Goal: Check status

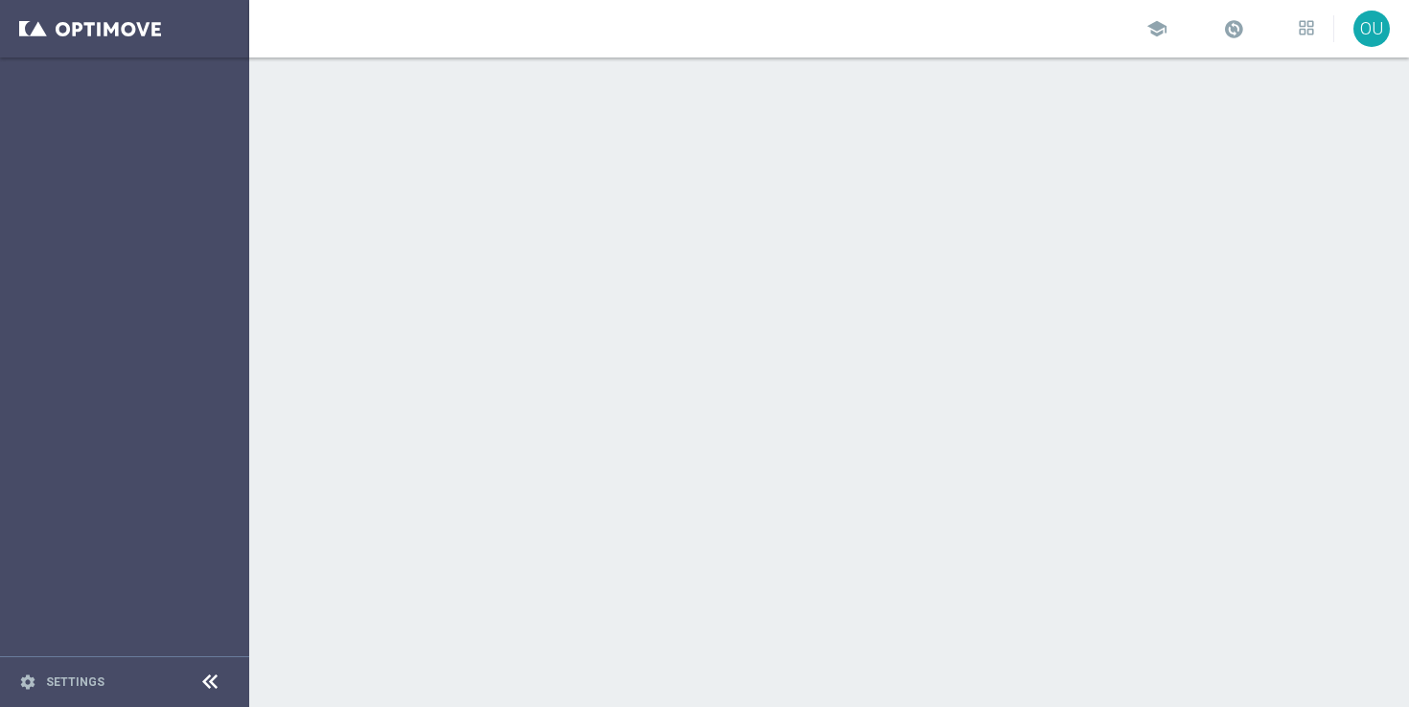
click at [997, 600] on div at bounding box center [829, 382] width 1160 height 650
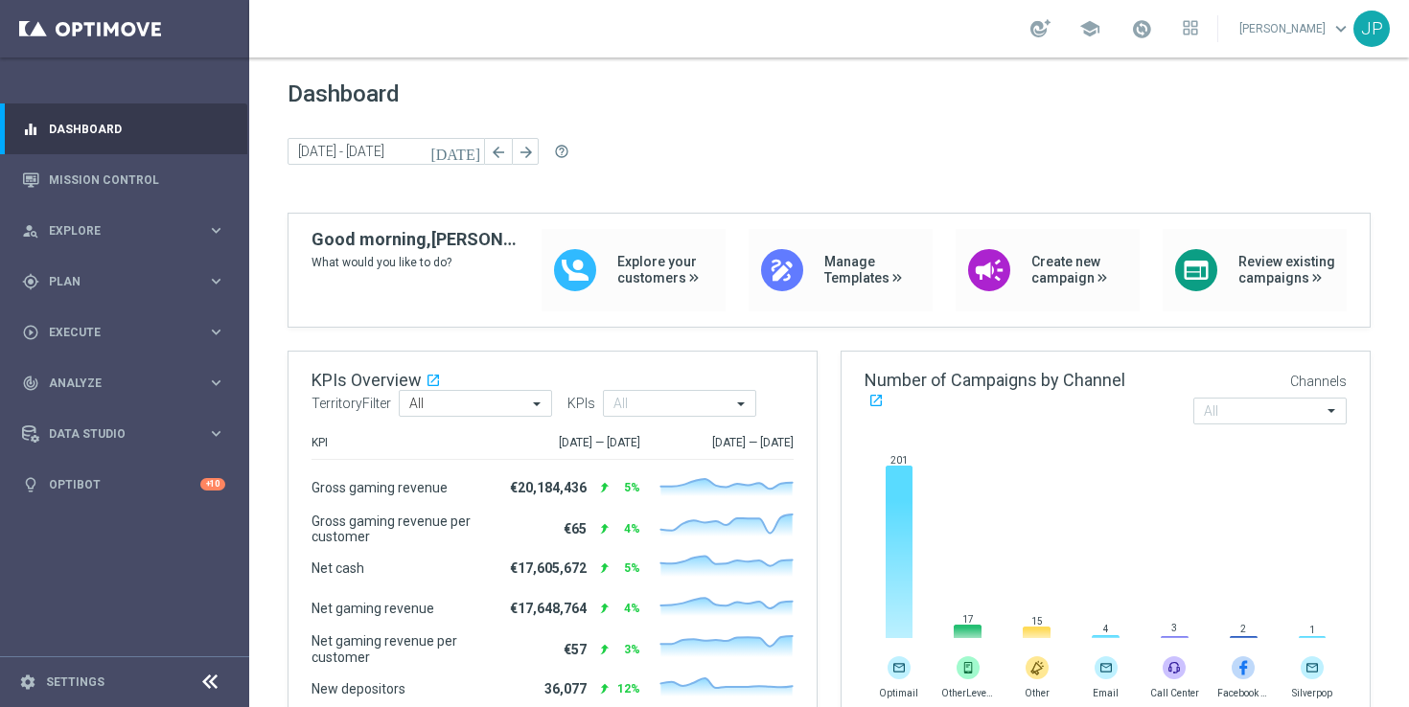
click at [472, 143] on icon "[DATE]" at bounding box center [456, 151] width 52 height 17
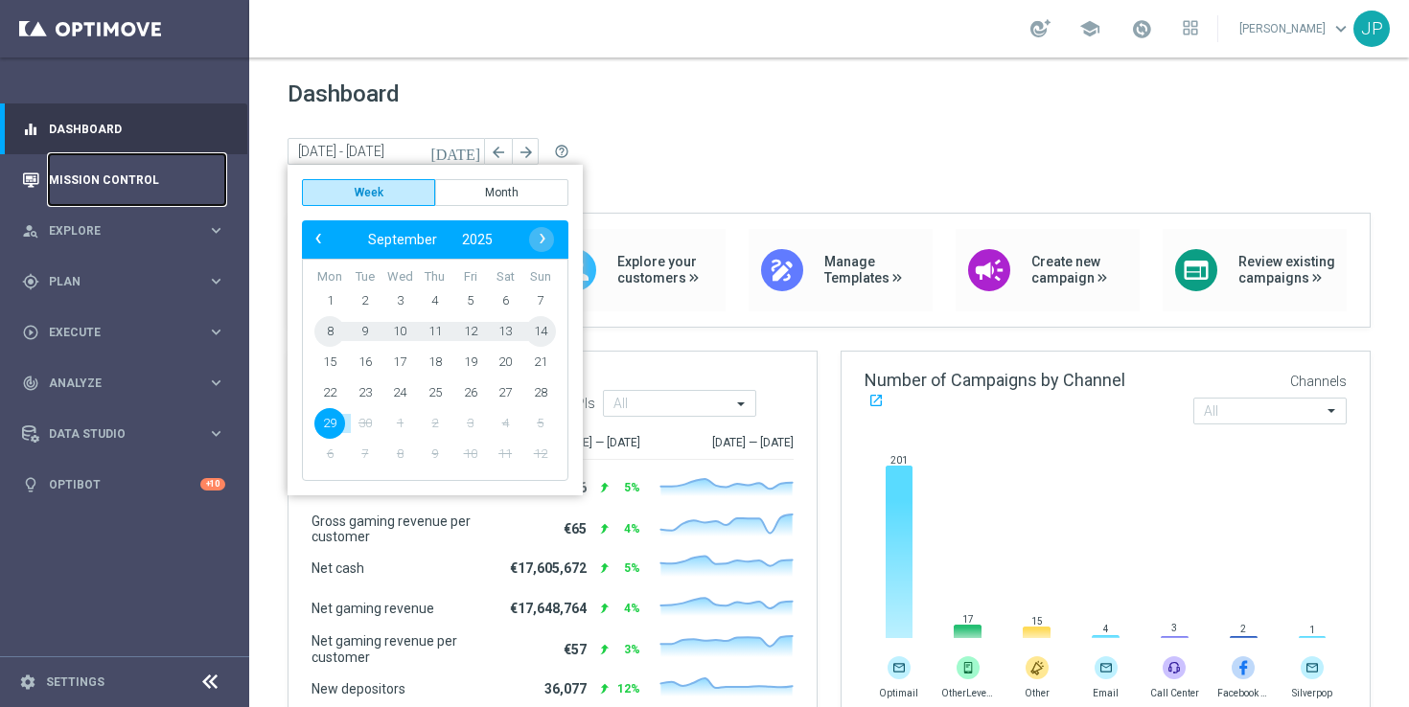
click at [133, 183] on link "Mission Control" at bounding box center [137, 179] width 176 height 51
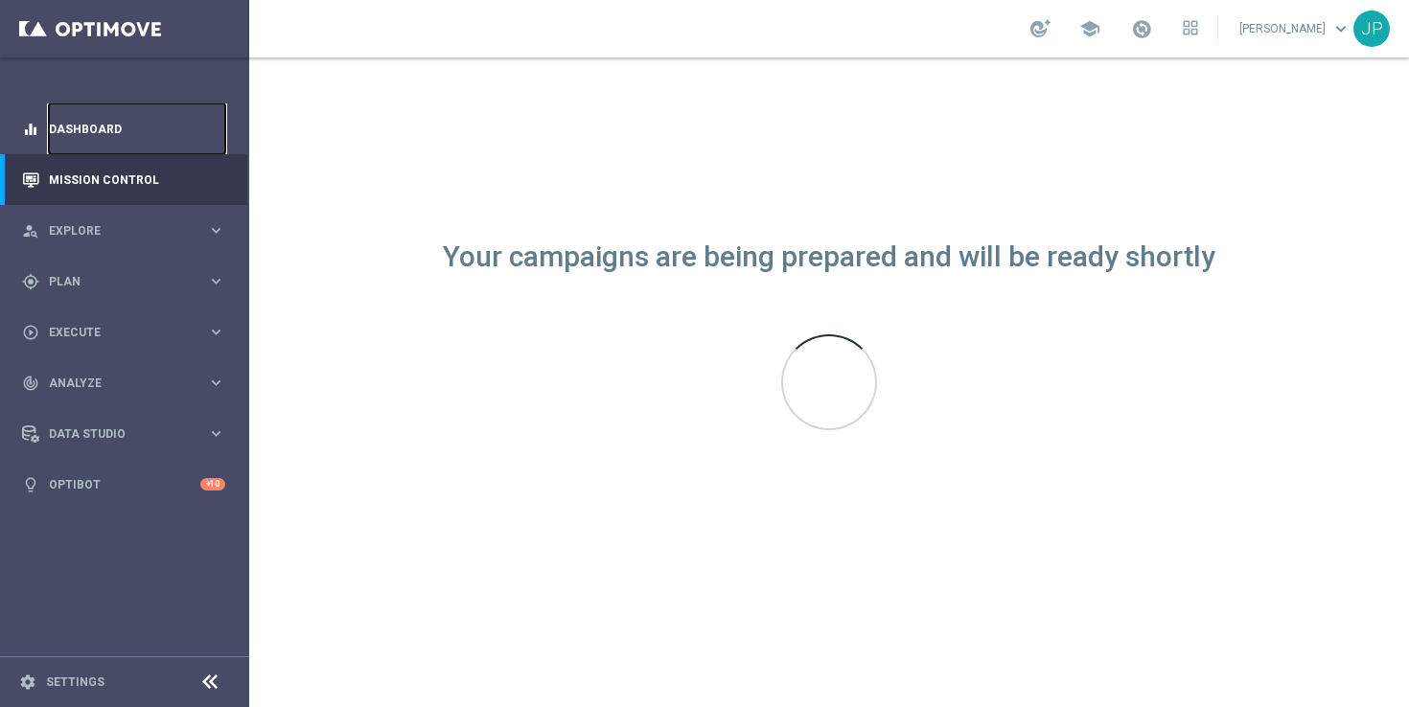
click at [138, 135] on link "Dashboard" at bounding box center [137, 128] width 176 height 51
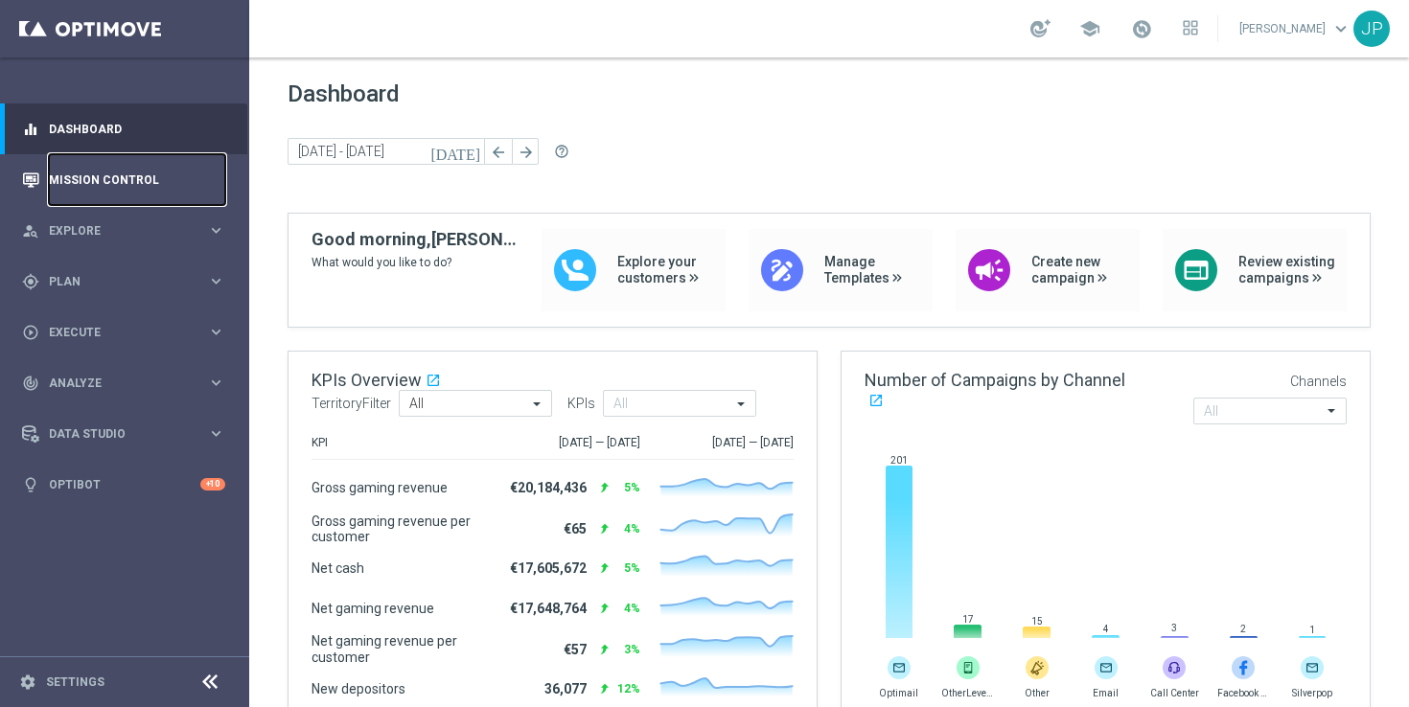
click at [122, 173] on link "Mission Control" at bounding box center [137, 179] width 176 height 51
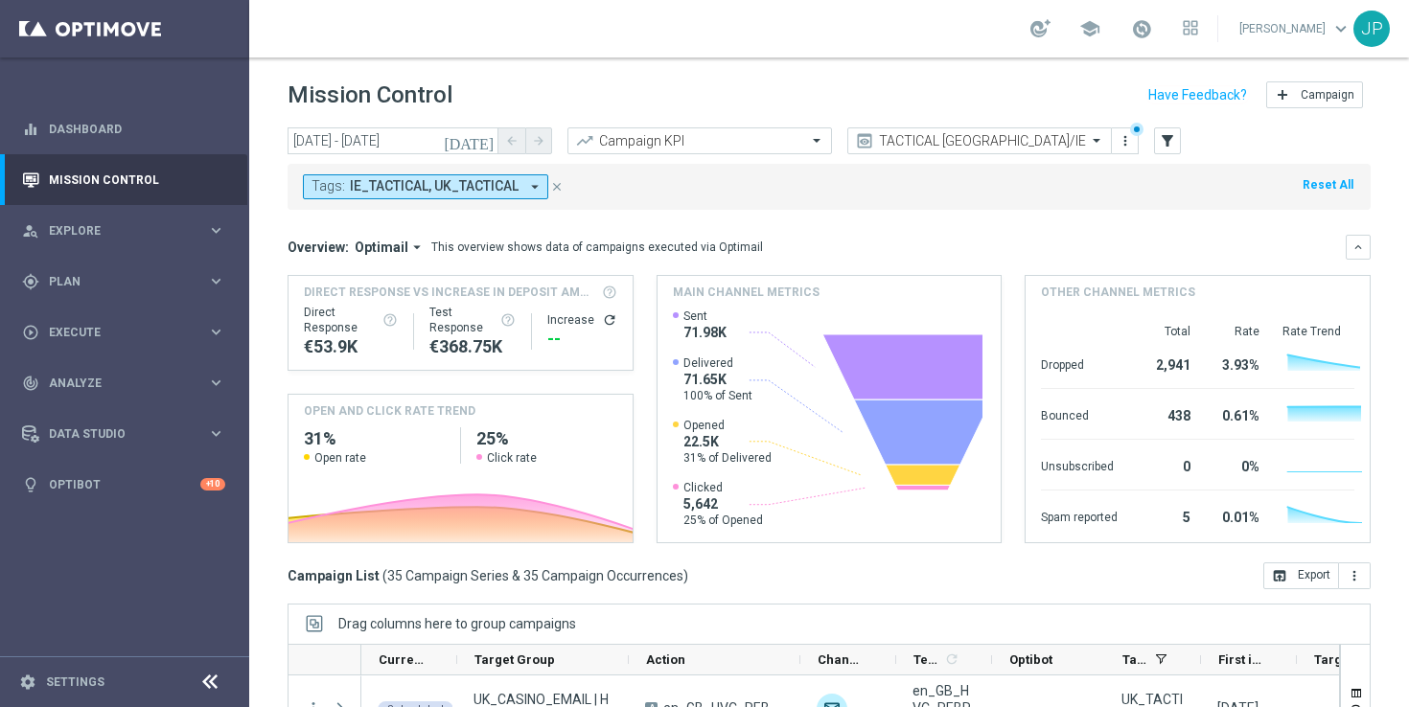
click at [482, 135] on icon "[DATE]" at bounding box center [470, 140] width 52 height 17
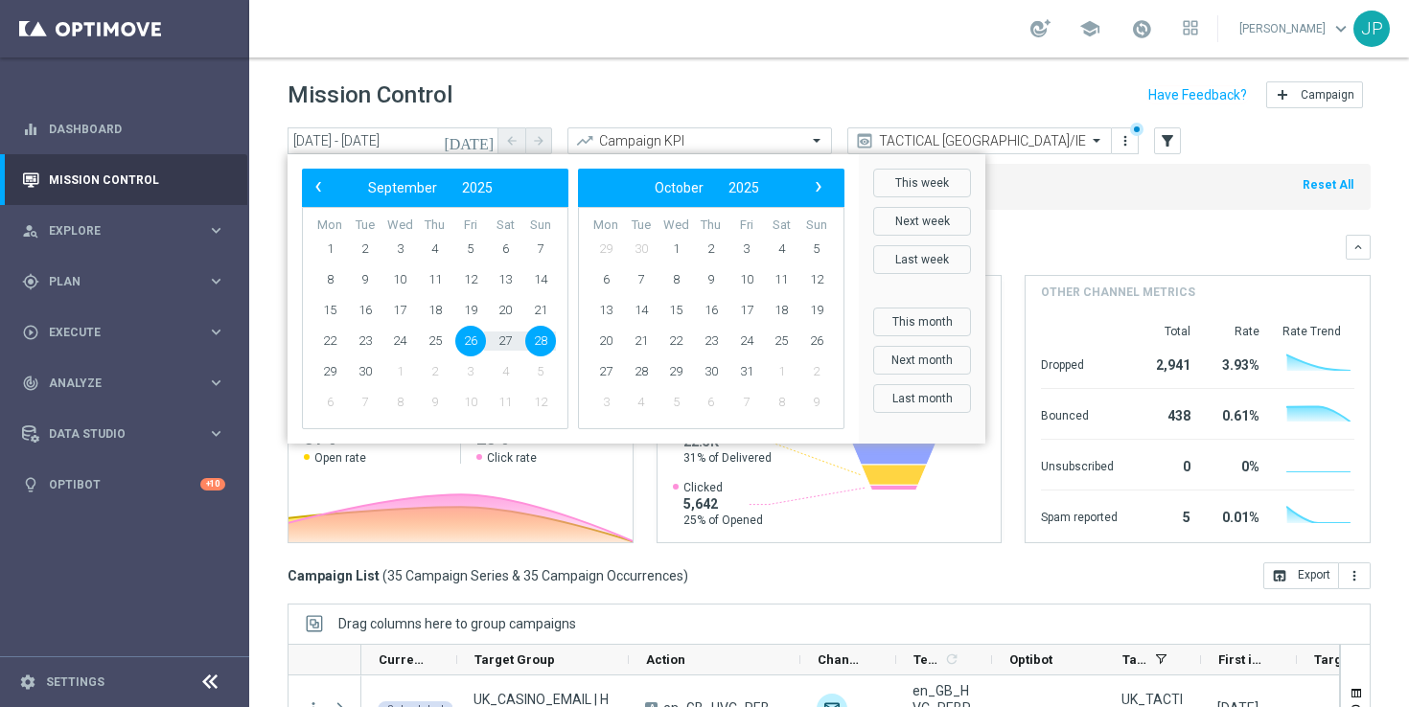
click at [463, 335] on span "26" at bounding box center [470, 341] width 31 height 31
click at [471, 338] on span "26" at bounding box center [470, 341] width 31 height 31
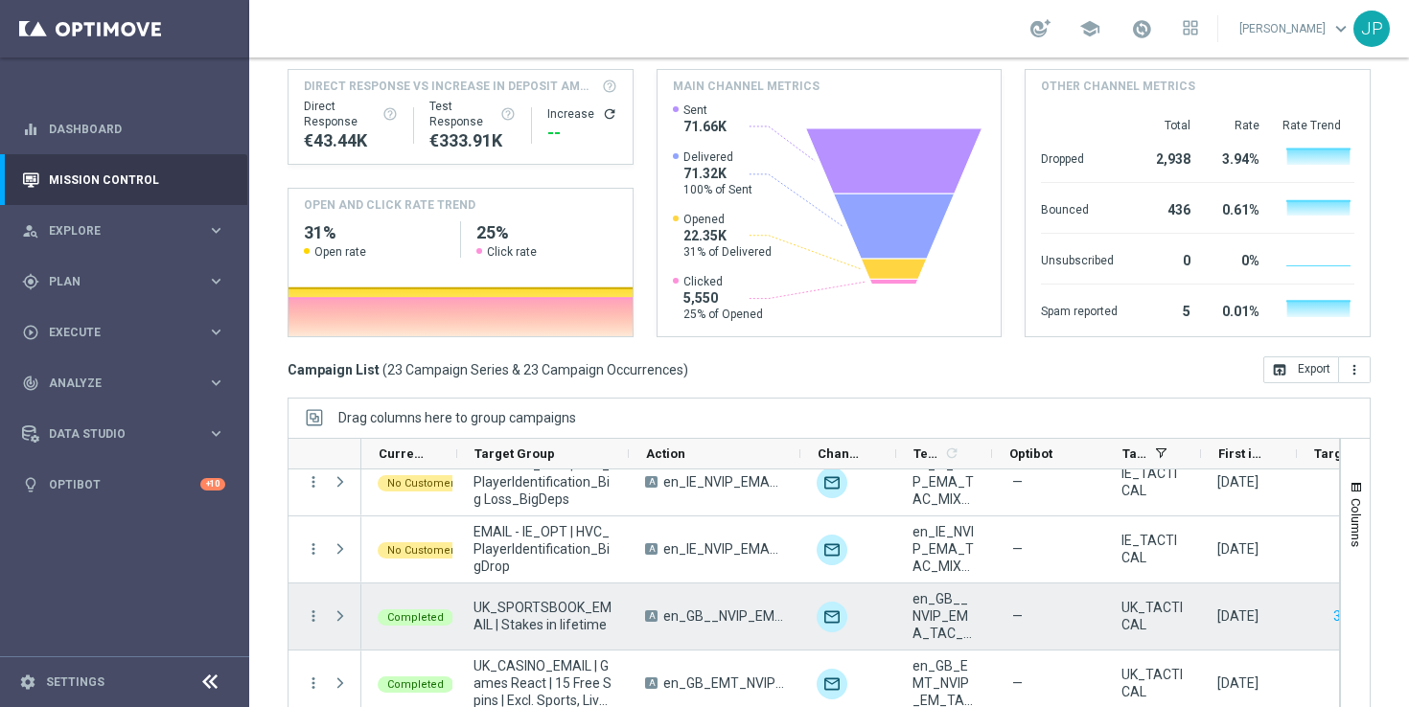
scroll to position [772, 0]
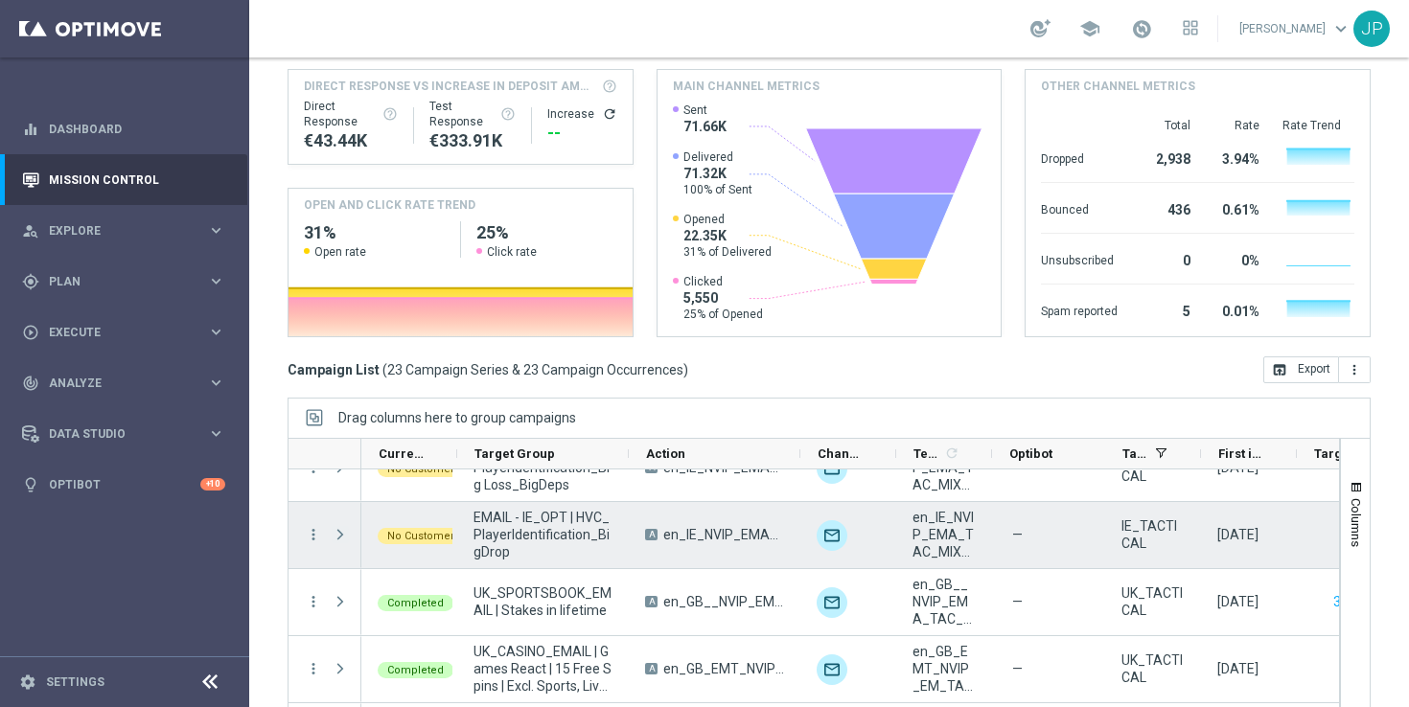
click at [343, 538] on span "Press SPACE to select this row." at bounding box center [340, 534] width 17 height 15
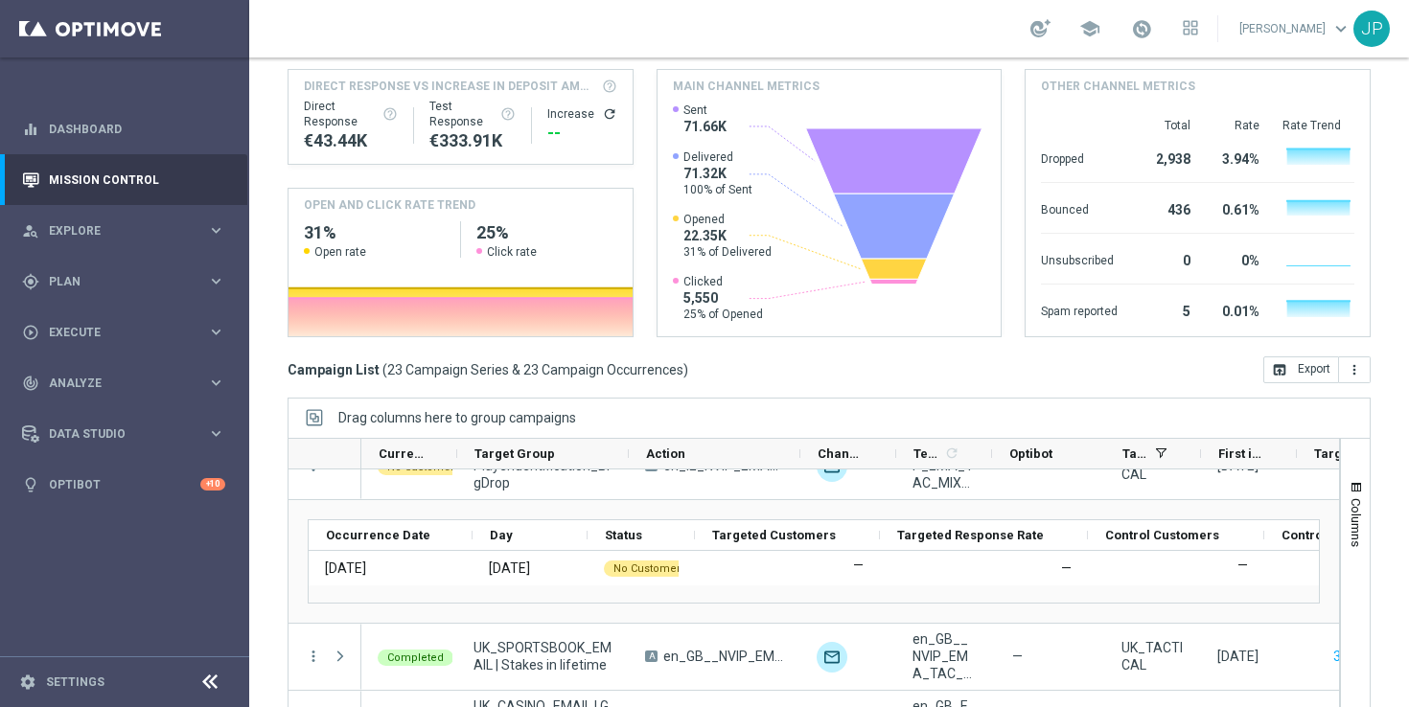
scroll to position [740, 0]
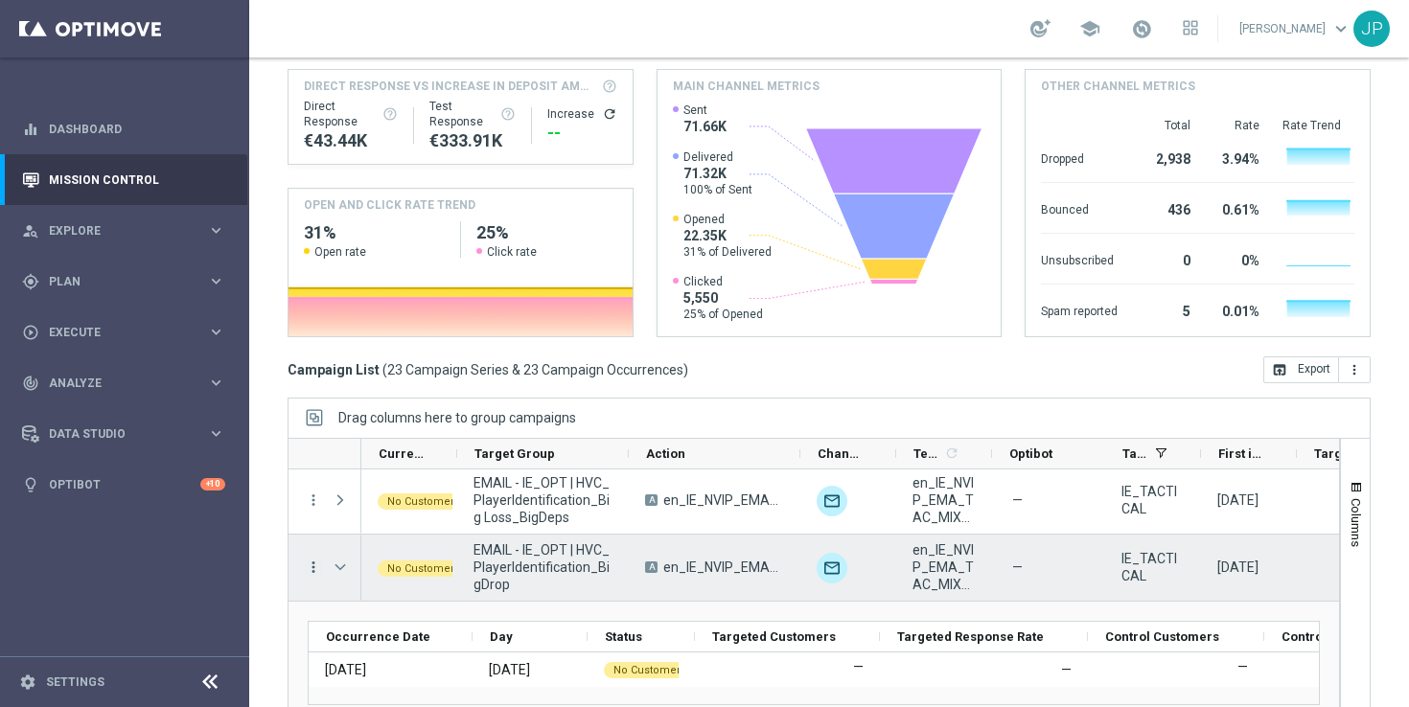
click at [317, 565] on icon "more_vert" at bounding box center [313, 567] width 17 height 17
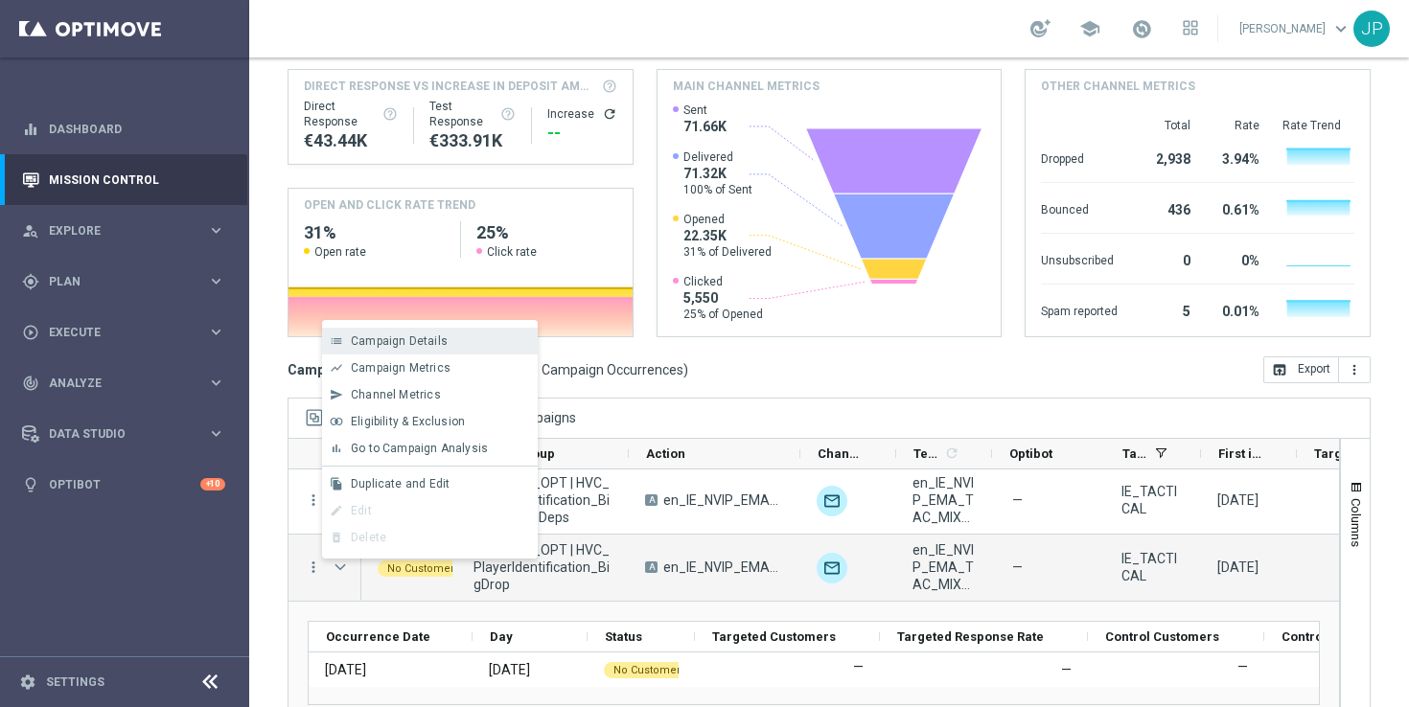
click at [454, 347] on div "Campaign Details" at bounding box center [440, 340] width 178 height 13
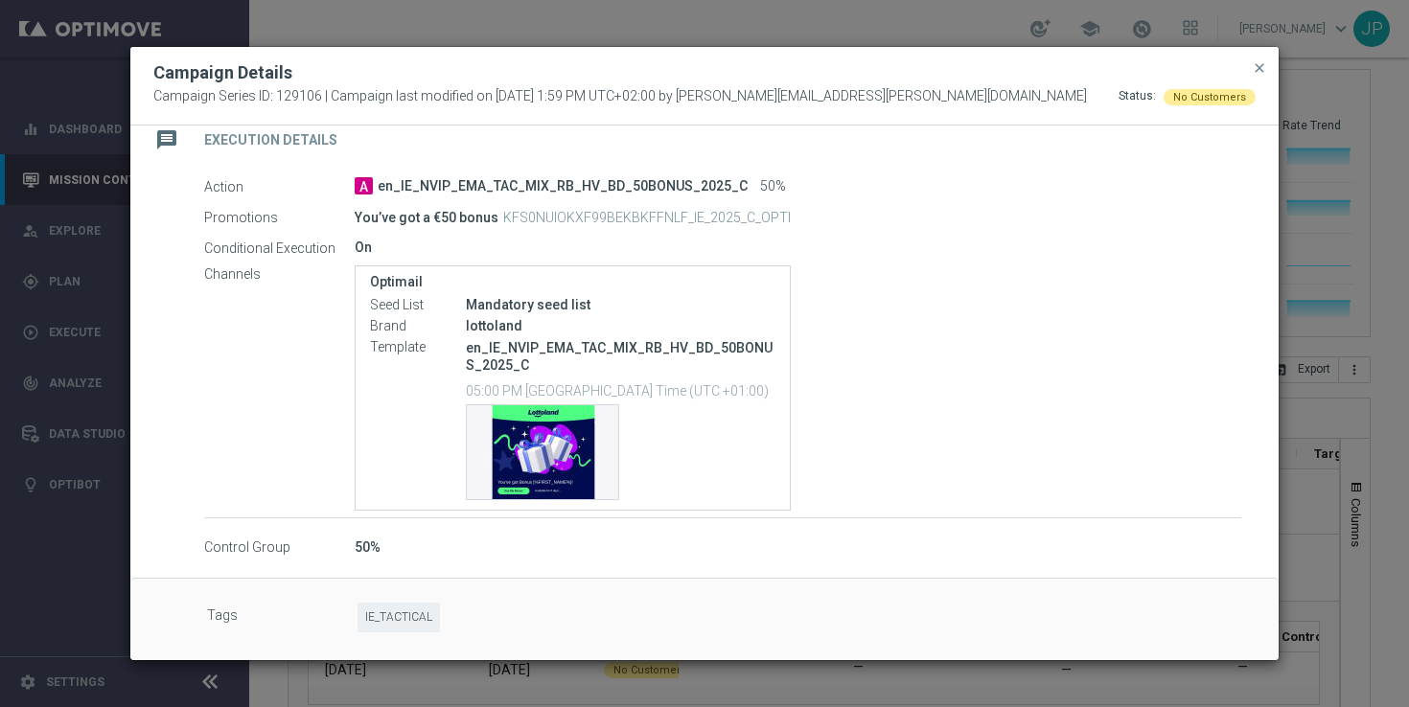
scroll to position [0, 0]
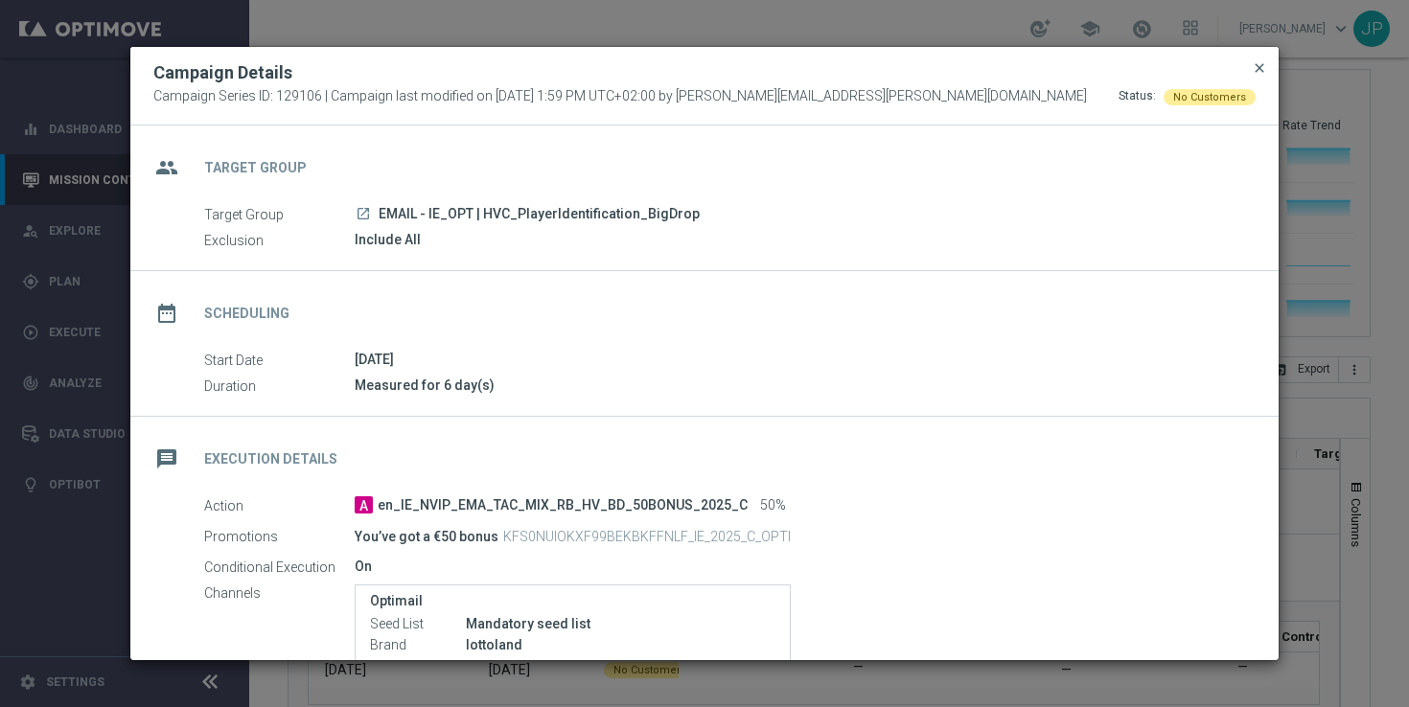
click at [1255, 65] on span "close" at bounding box center [1259, 67] width 15 height 15
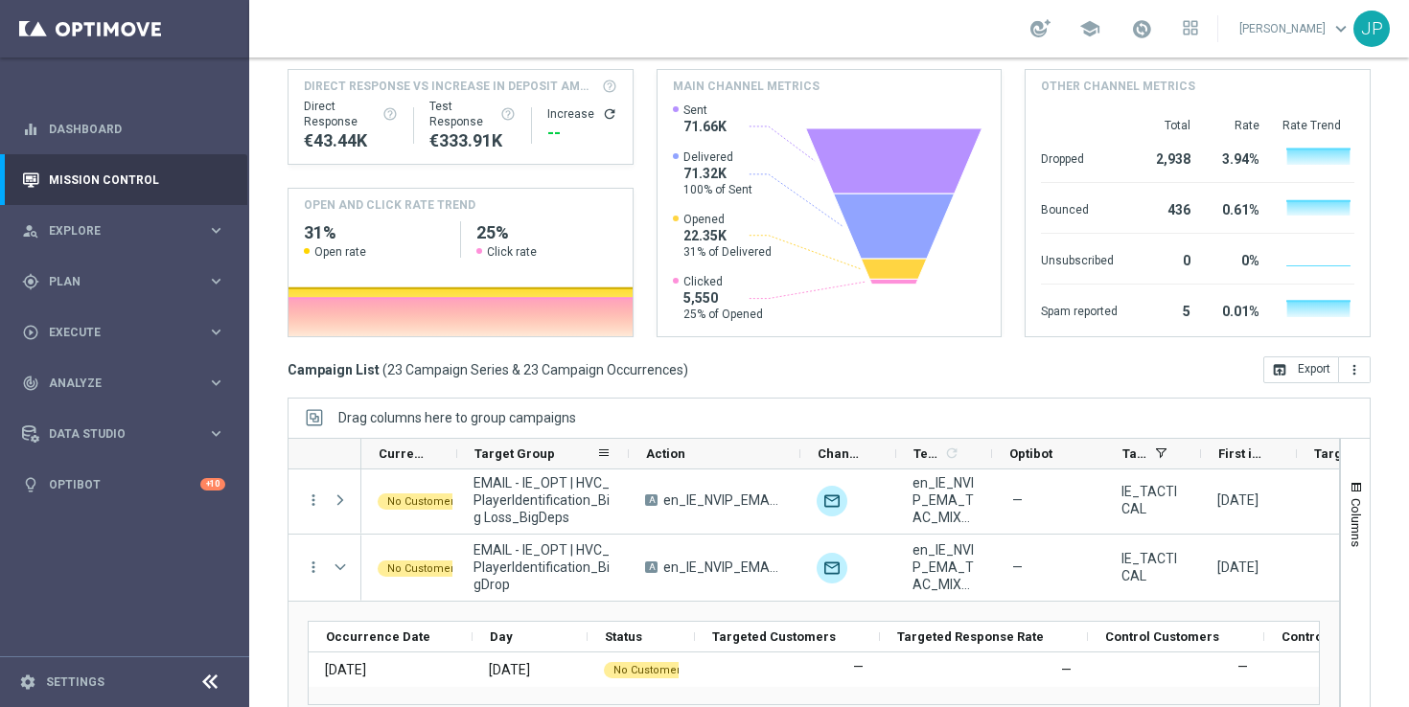
scroll to position [205, 0]
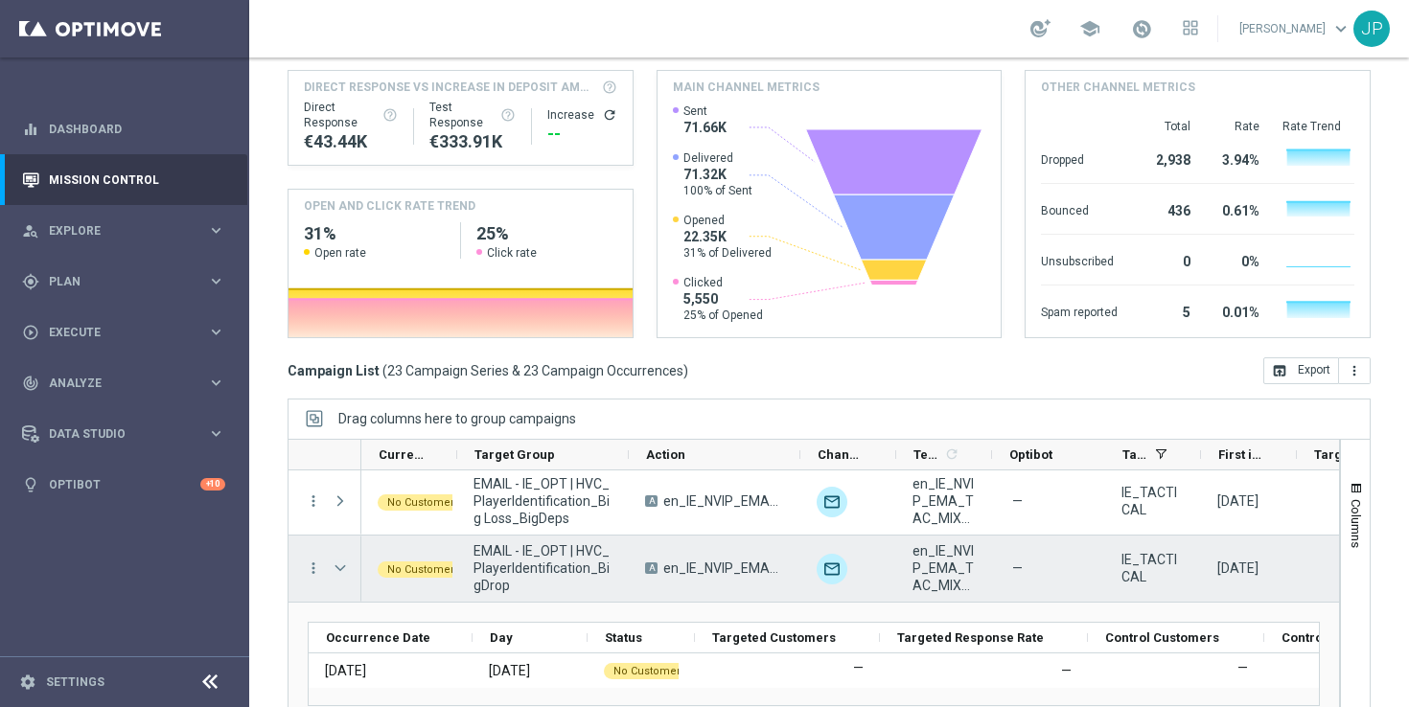
click at [335, 564] on span "Press SPACE to select this row." at bounding box center [340, 568] width 17 height 15
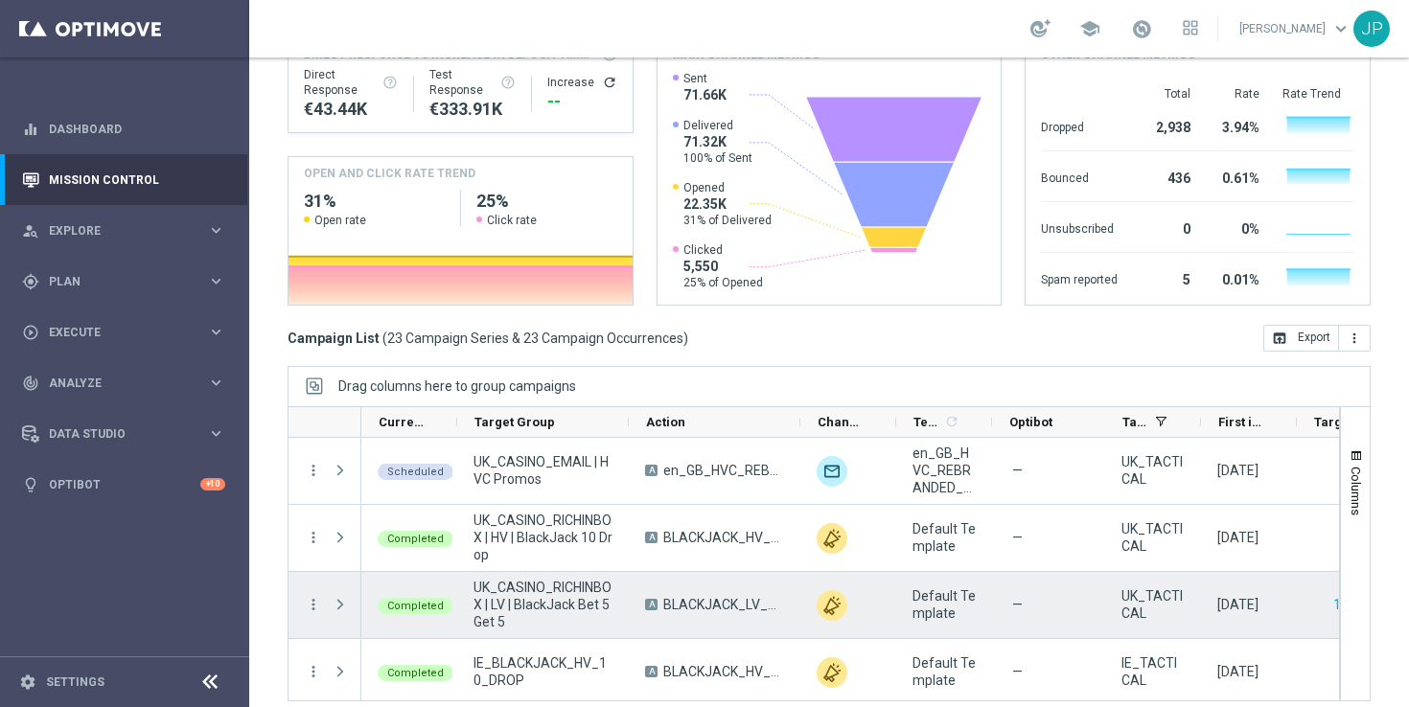
scroll to position [251, 0]
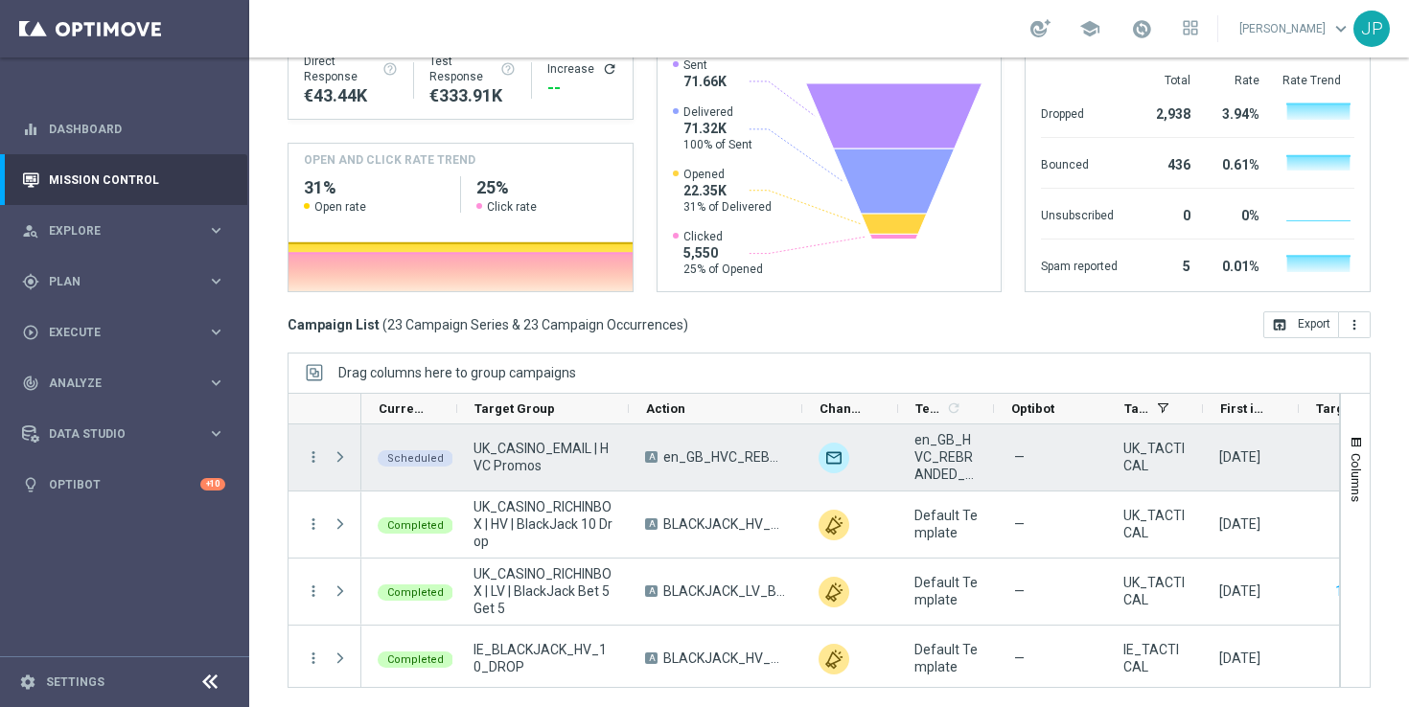
drag, startPoint x: 796, startPoint y: 408, endPoint x: 781, endPoint y: 469, distance: 62.3
click at [781, 469] on div at bounding box center [813, 540] width 1052 height 295
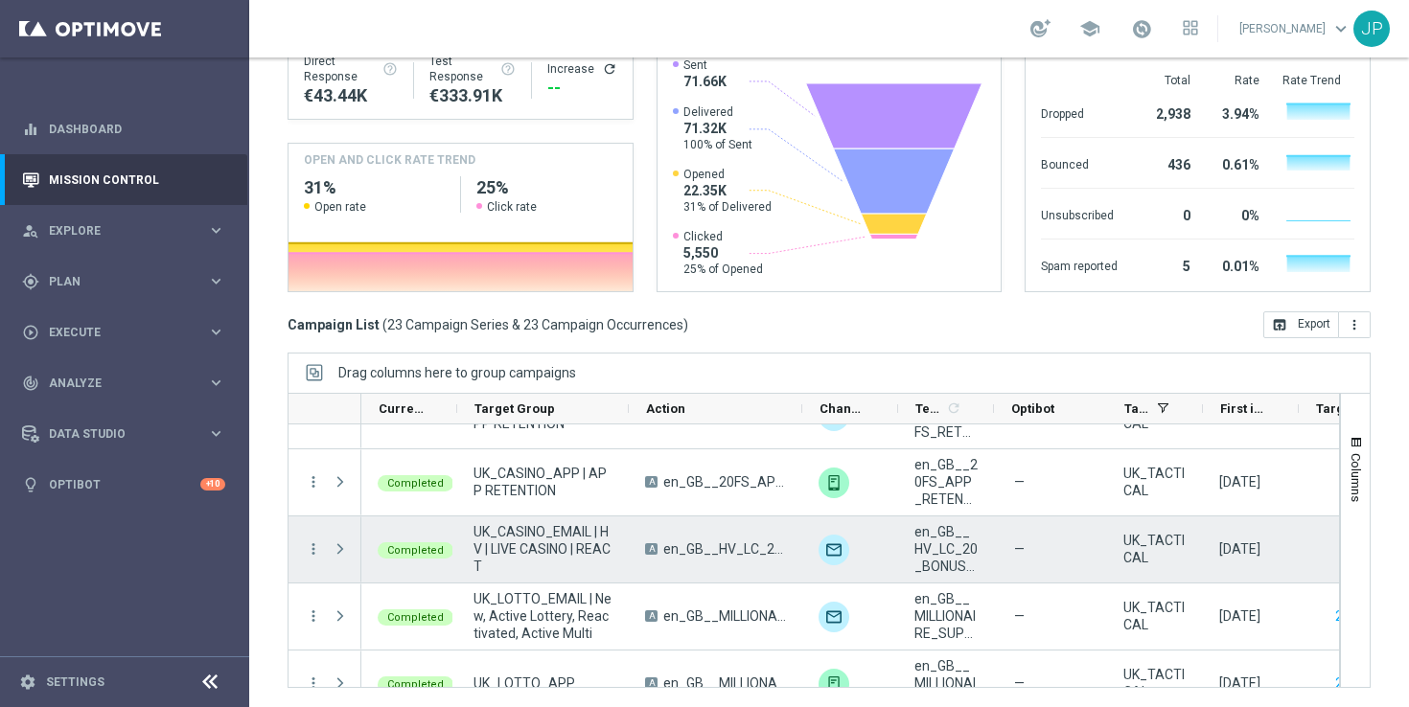
scroll to position [1120, 0]
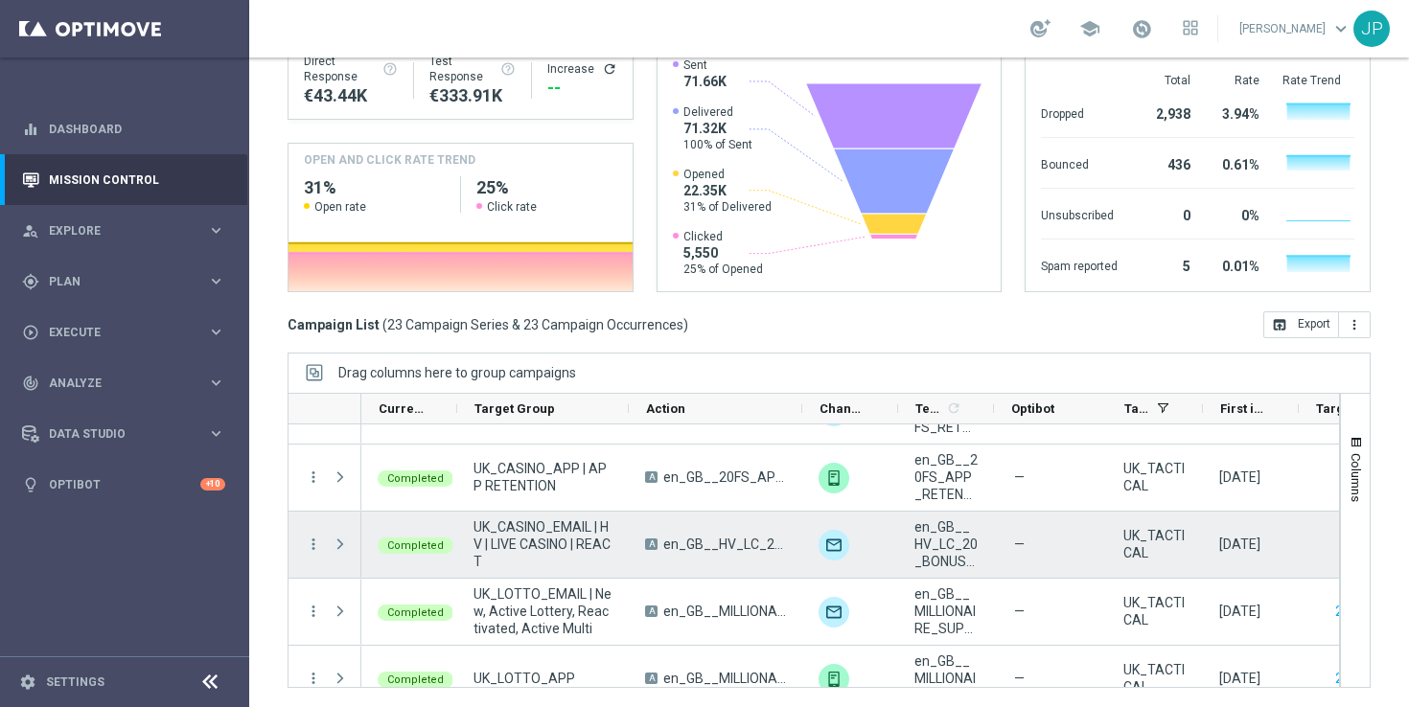
click at [336, 546] on span at bounding box center [340, 544] width 17 height 15
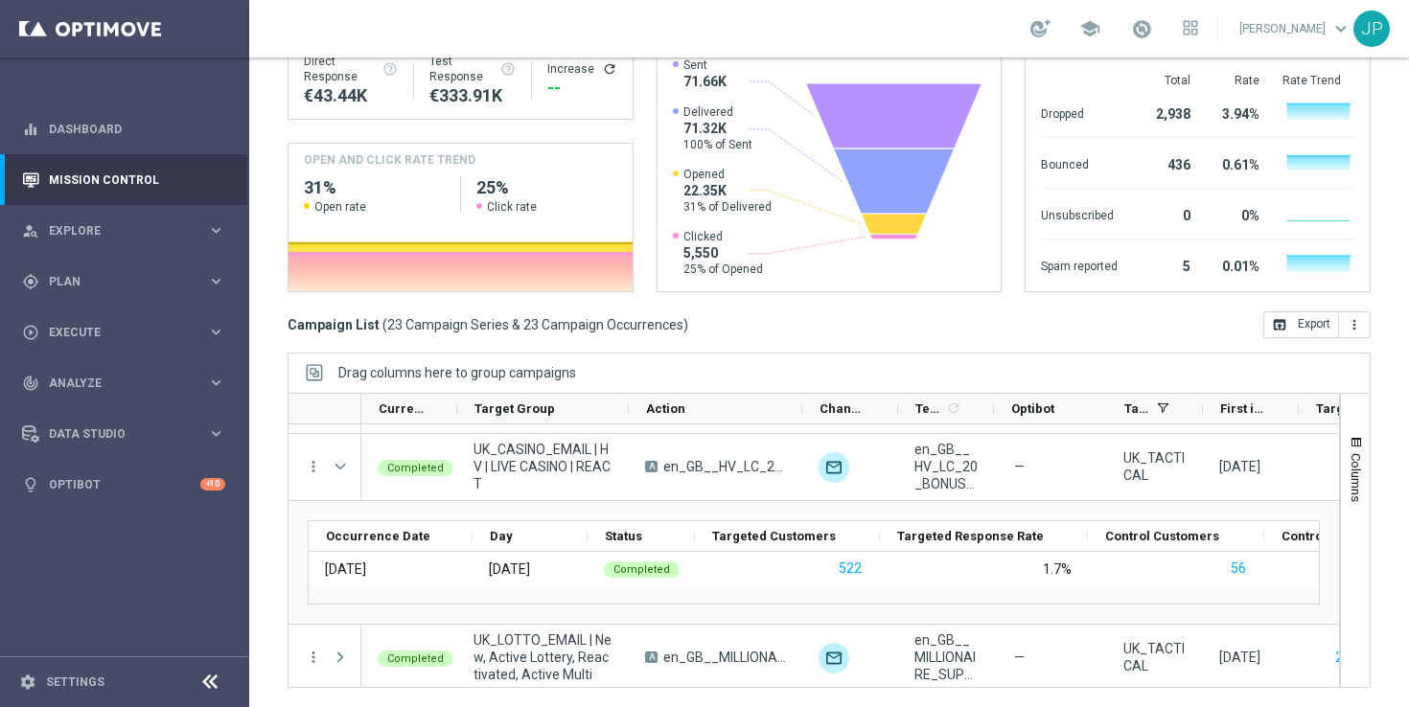
scroll to position [0, 0]
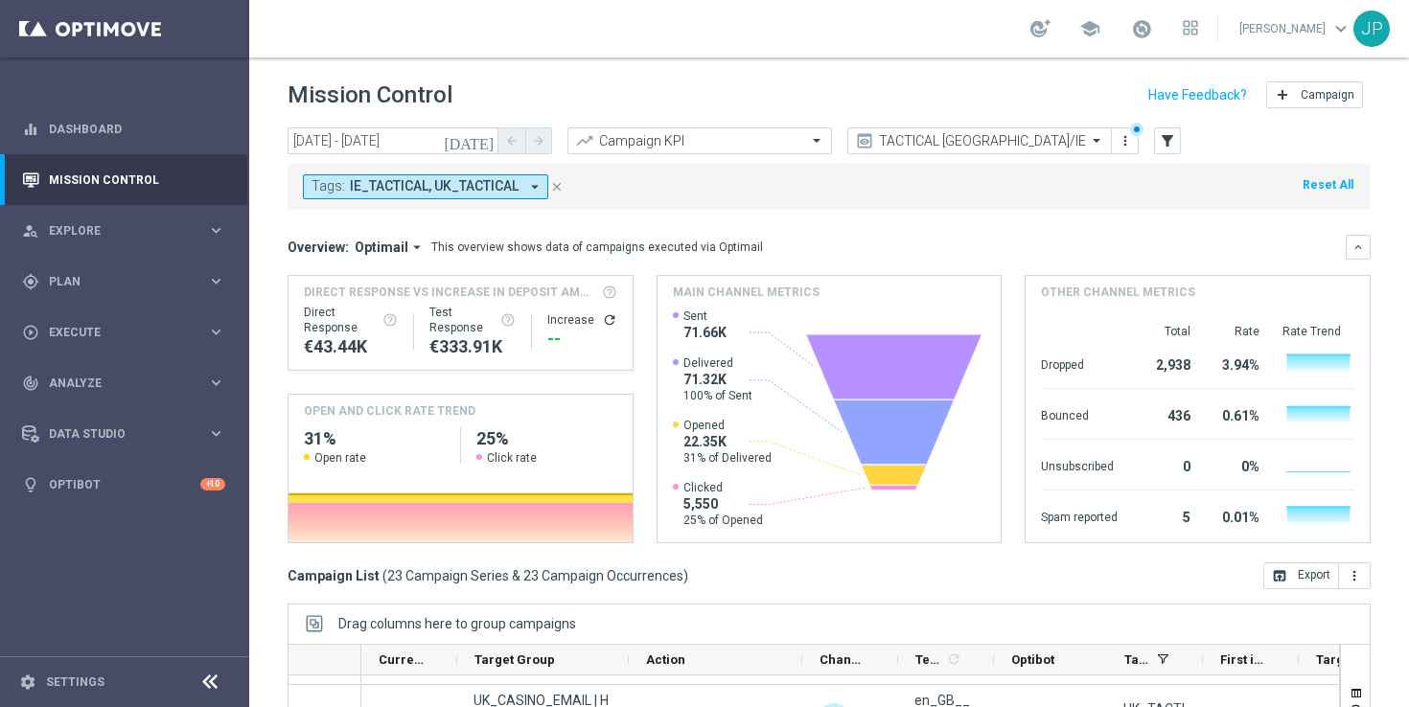
click at [486, 142] on icon "[DATE]" at bounding box center [470, 140] width 52 height 17
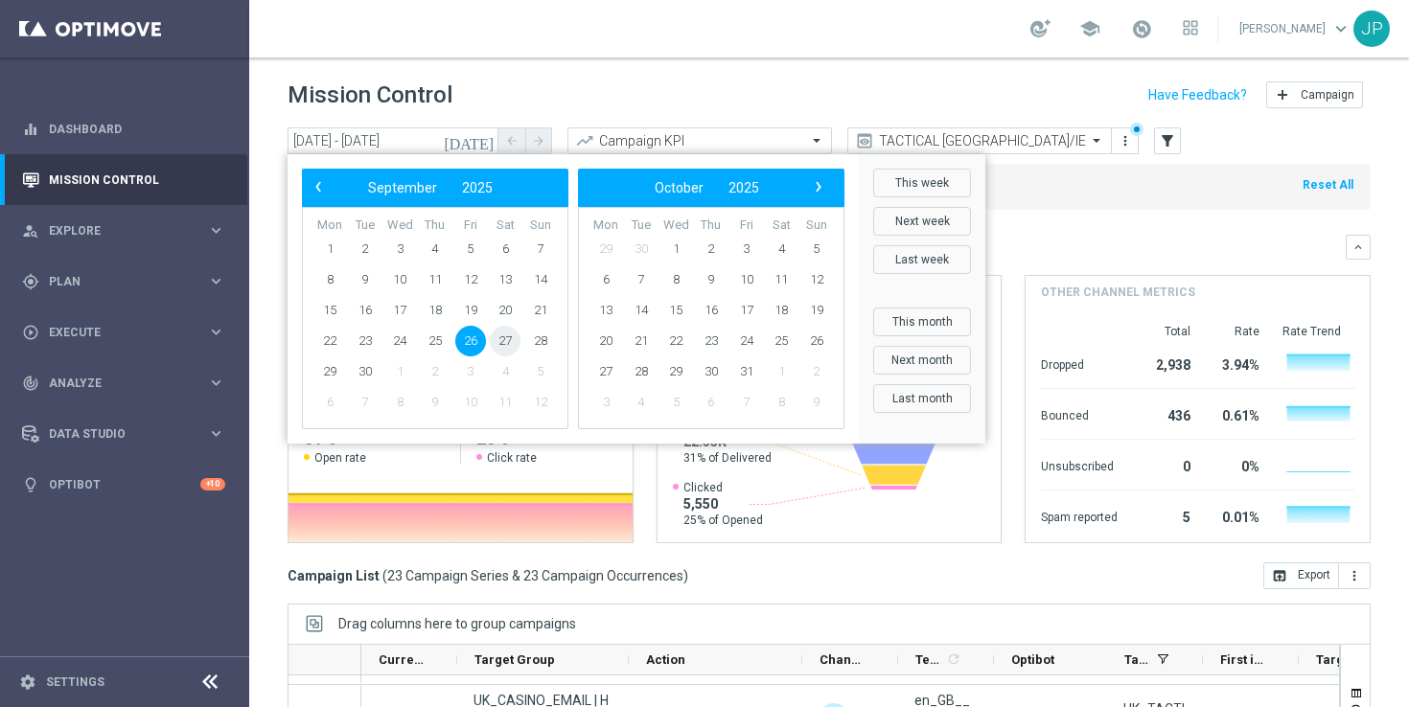
click at [500, 343] on span "27" at bounding box center [505, 341] width 31 height 31
click at [505, 341] on span "27" at bounding box center [505, 341] width 31 height 31
type input "[DATE] - [DATE]"
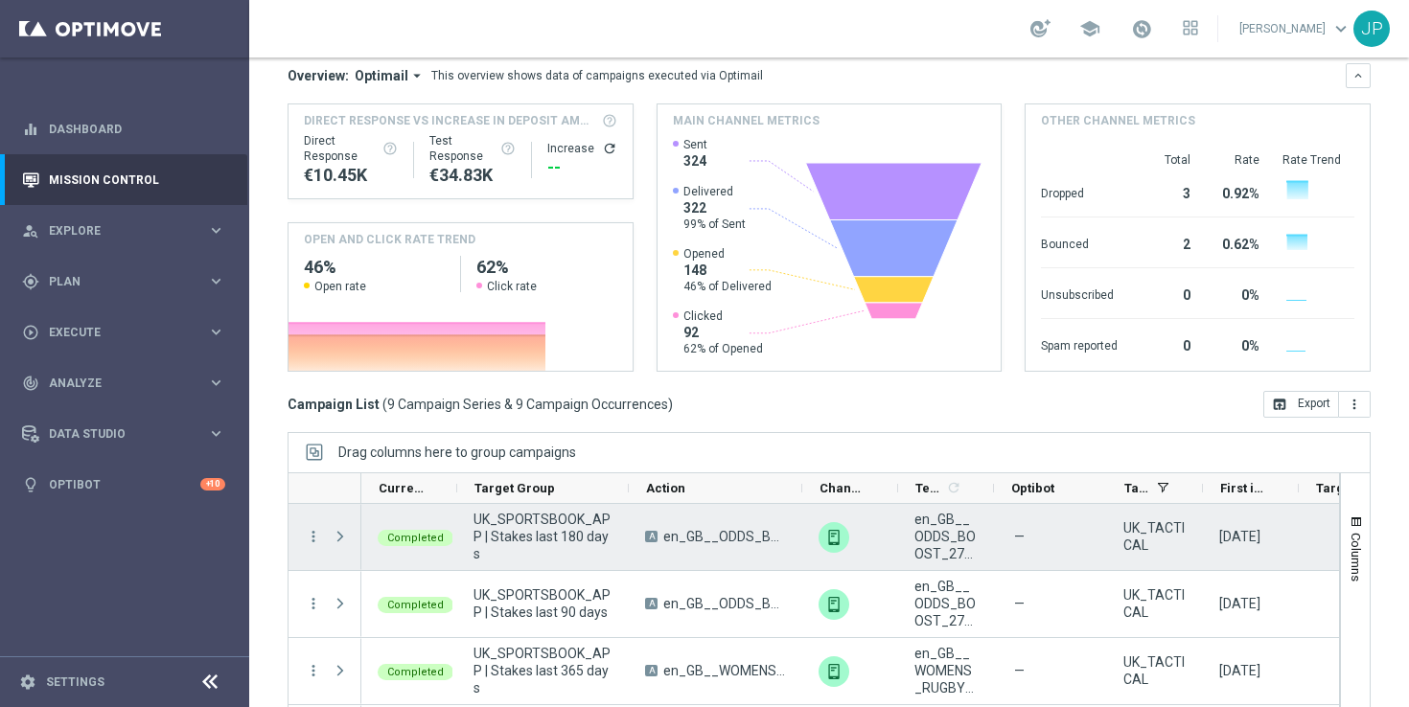
scroll to position [251, 0]
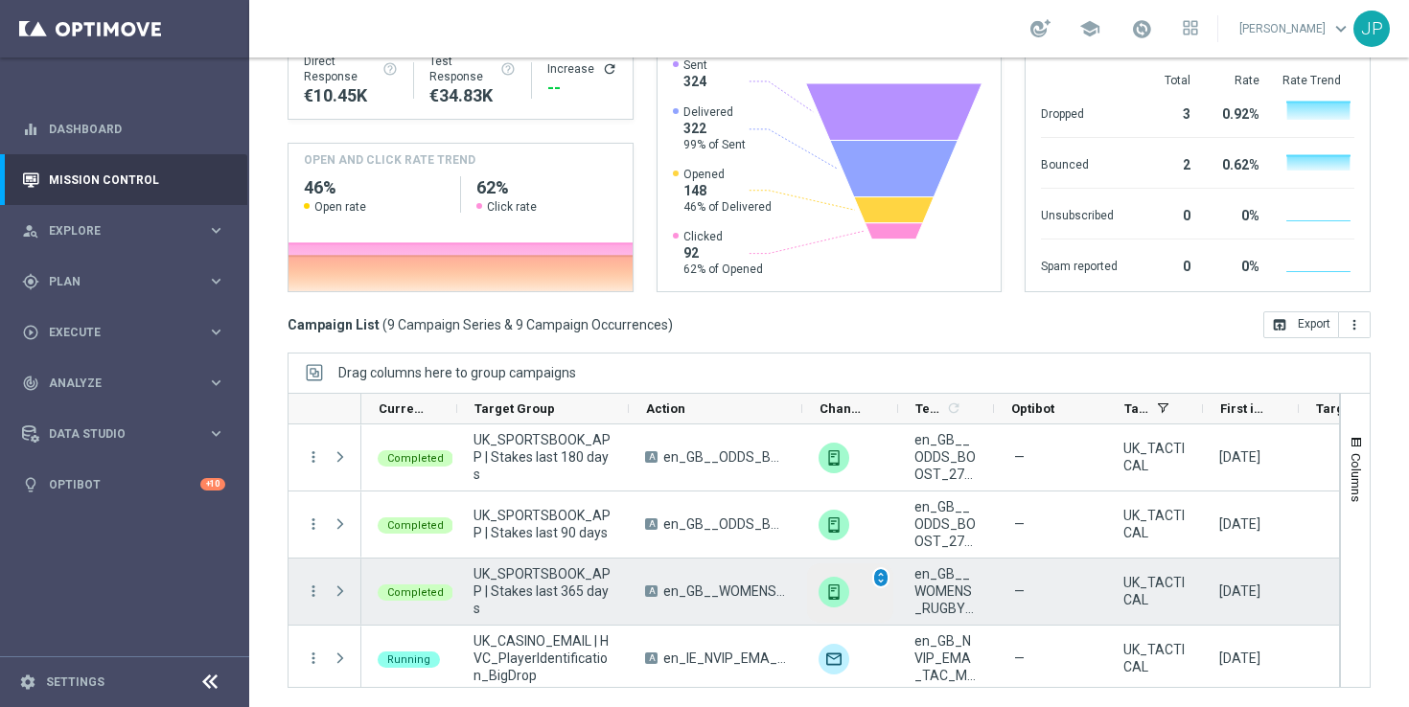
click at [875, 576] on span "unfold_more" at bounding box center [880, 577] width 13 height 13
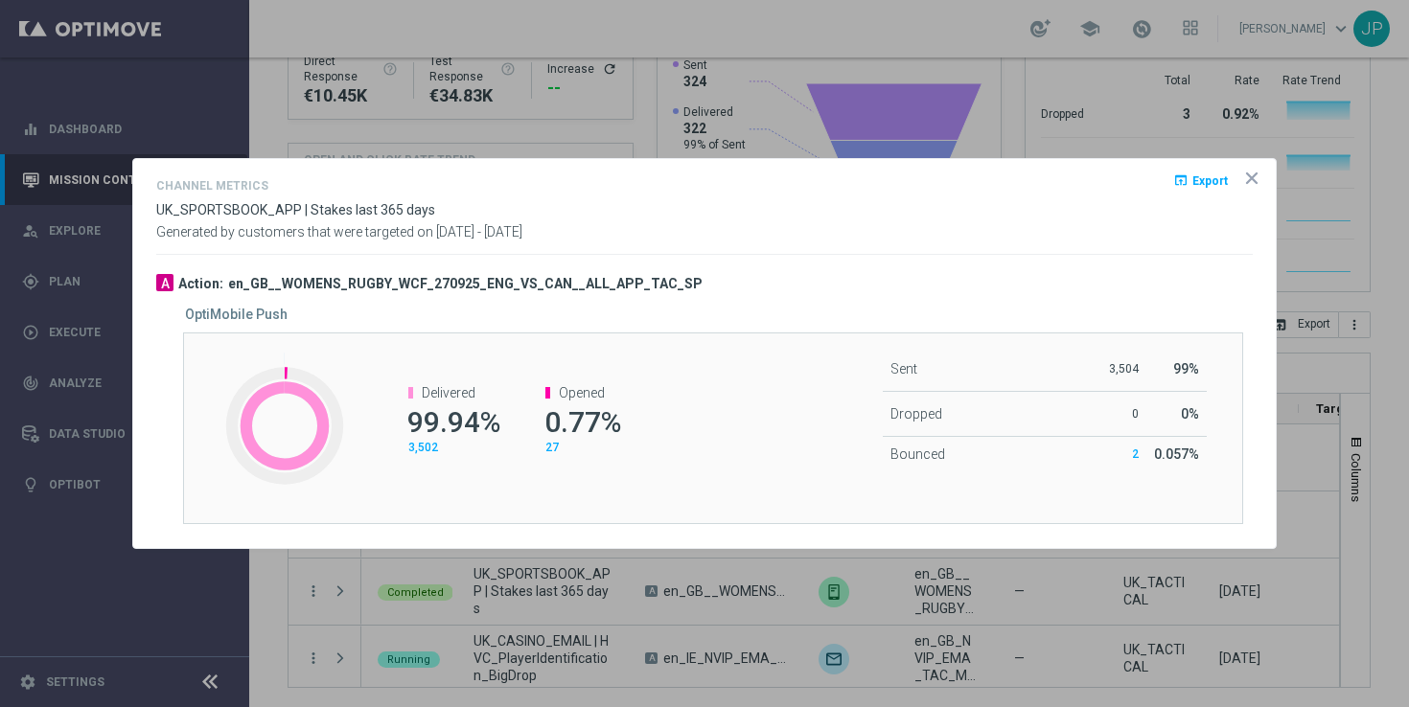
click at [1255, 173] on icon "icon" at bounding box center [1252, 178] width 10 height 10
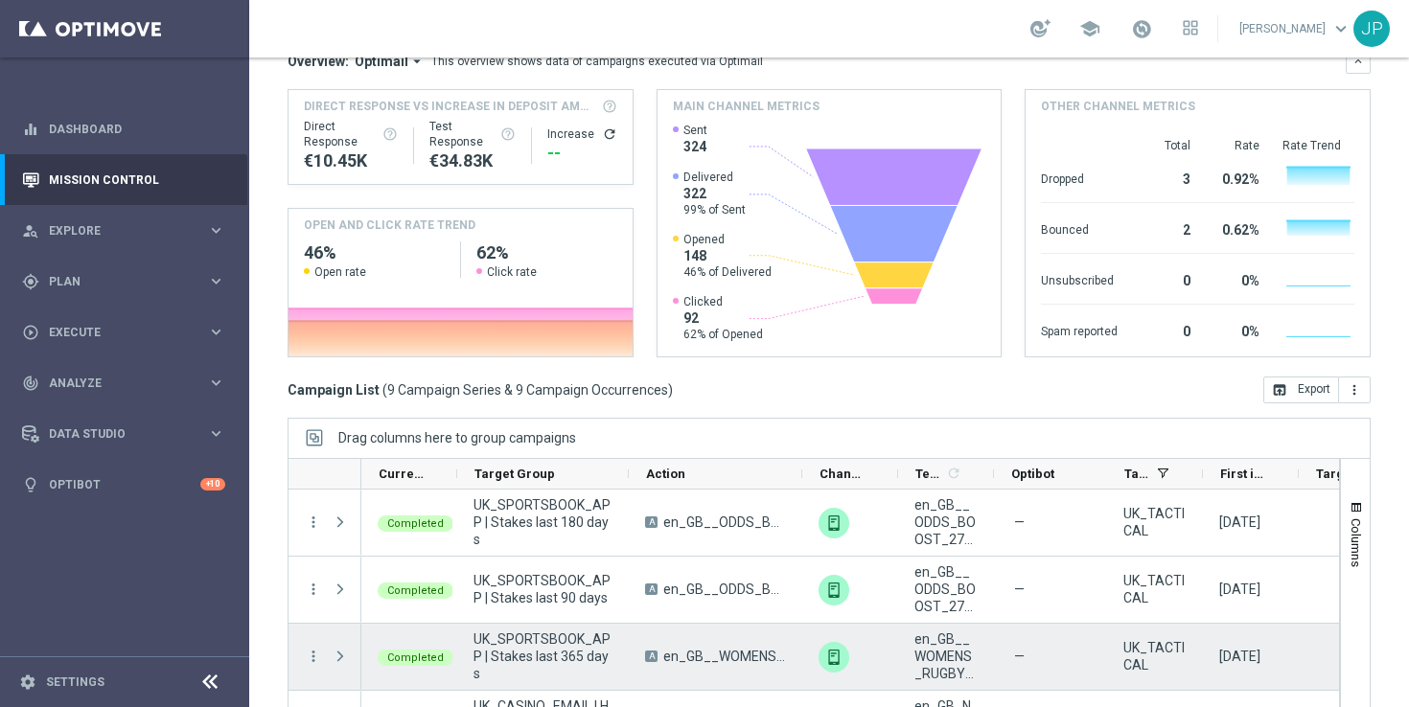
scroll to position [184, 0]
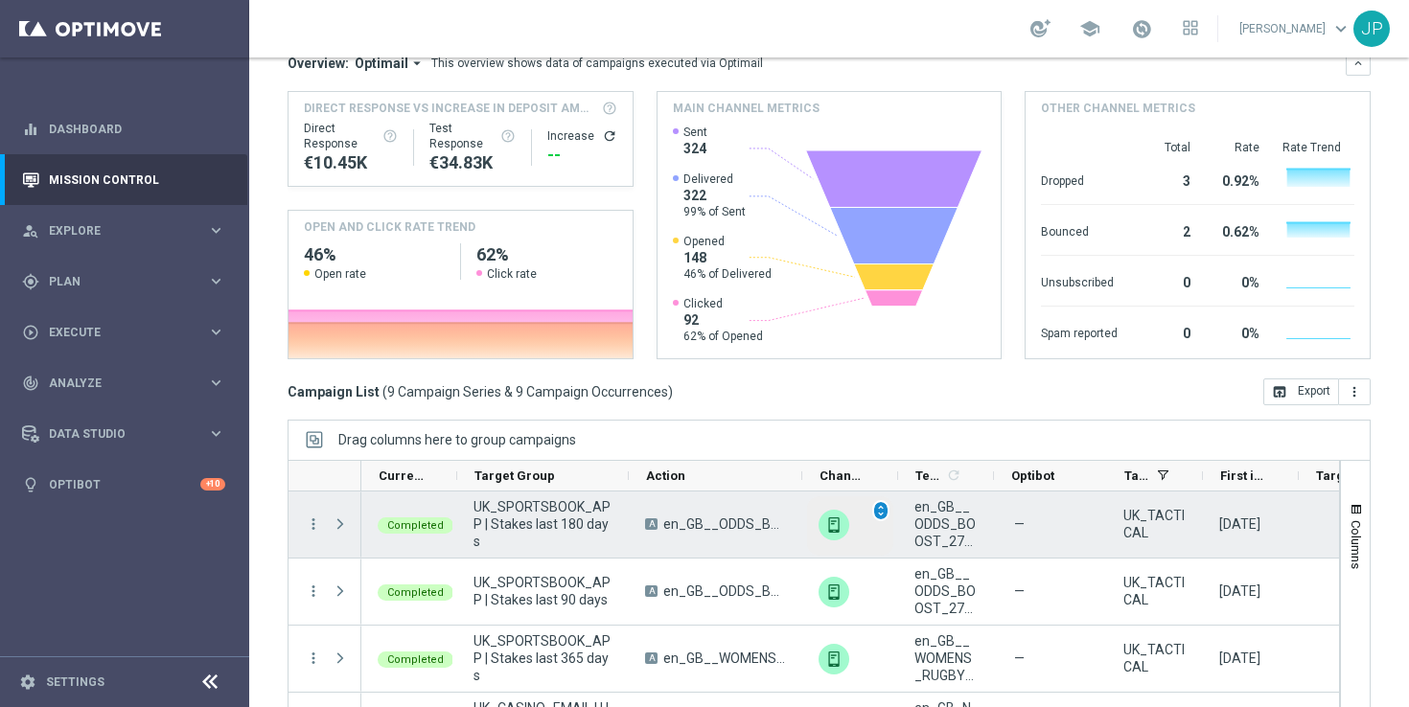
click at [883, 510] on span "unfold_more" at bounding box center [880, 510] width 13 height 13
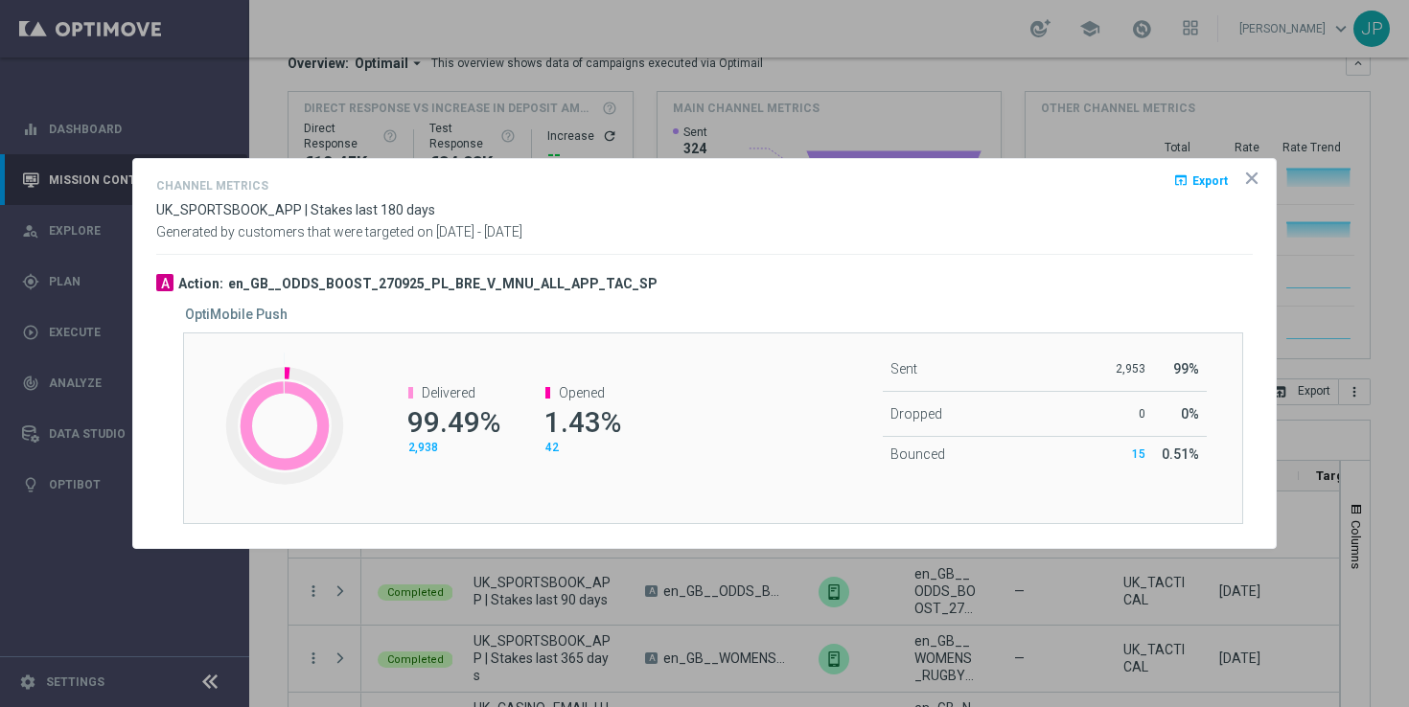
click at [1253, 173] on icon "icon" at bounding box center [1251, 178] width 19 height 19
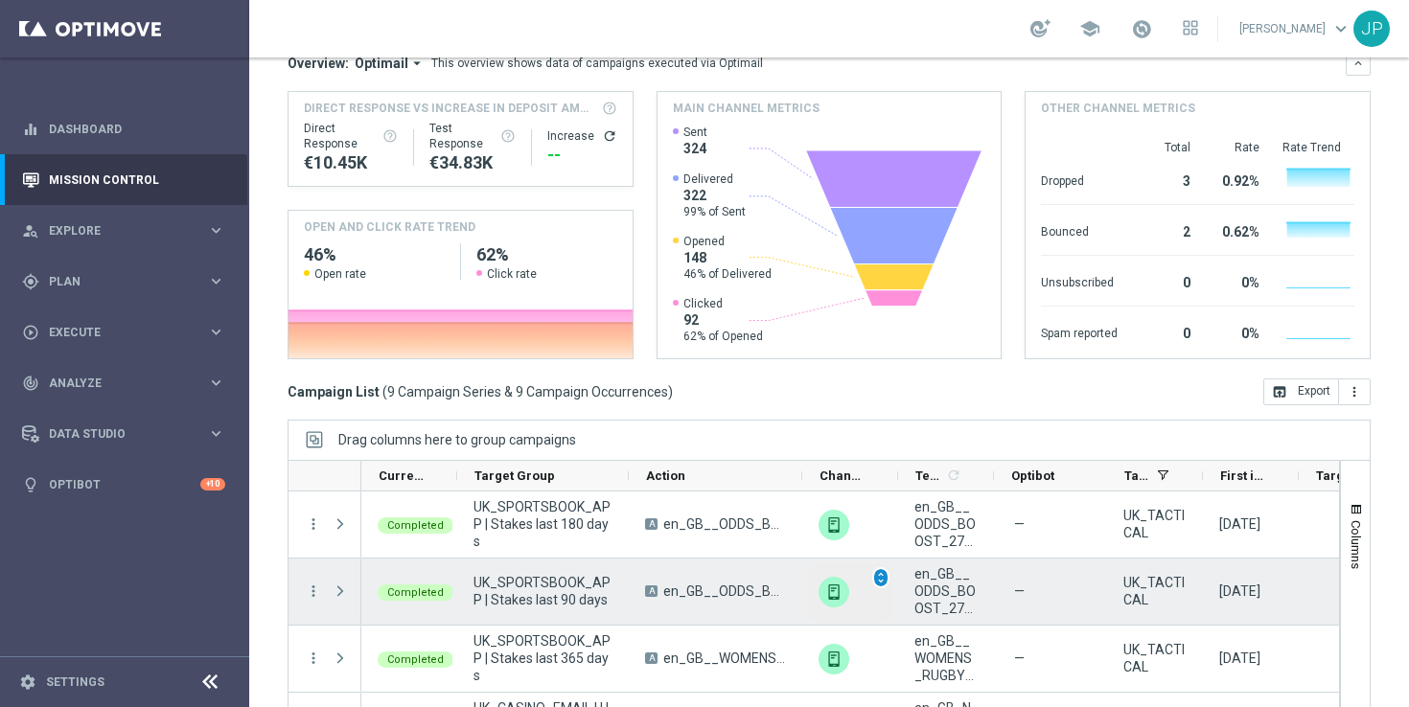
click at [882, 572] on span "unfold_more" at bounding box center [880, 577] width 13 height 13
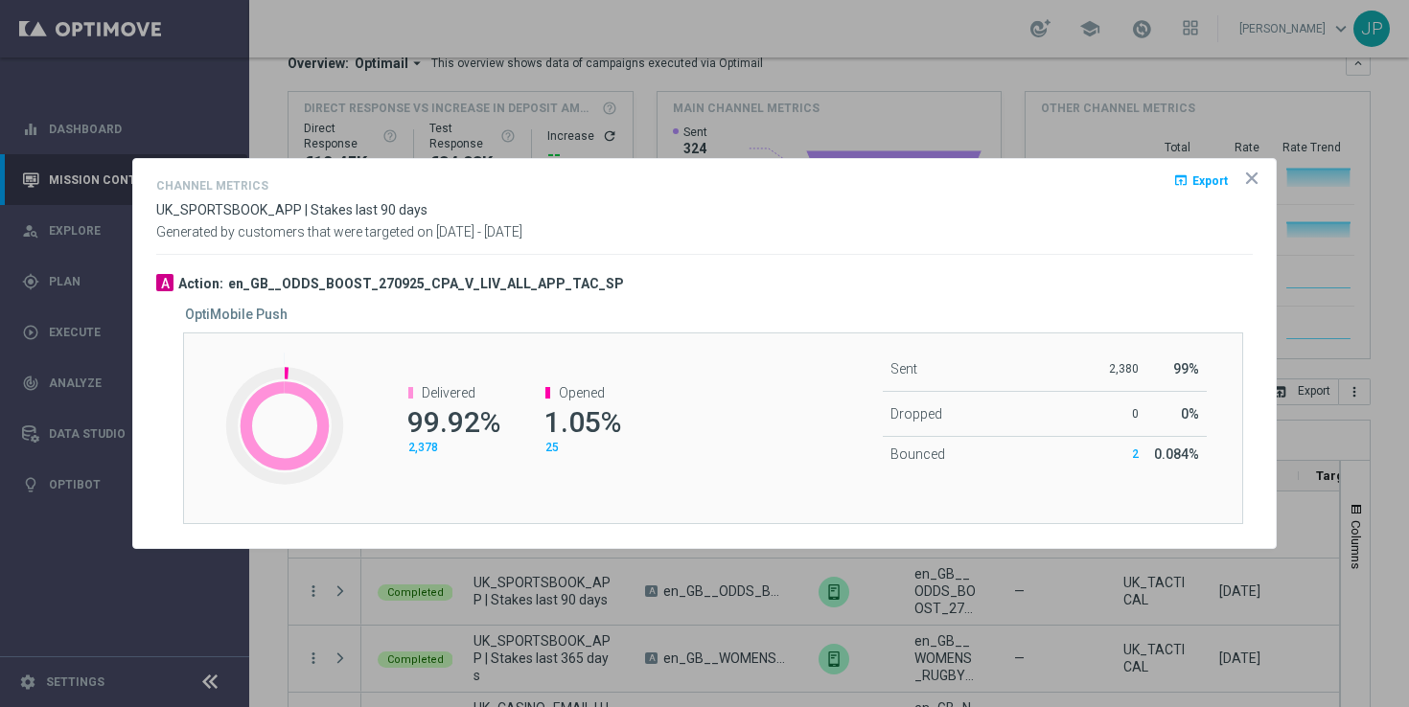
click at [1255, 175] on icon "icon" at bounding box center [1251, 178] width 19 height 19
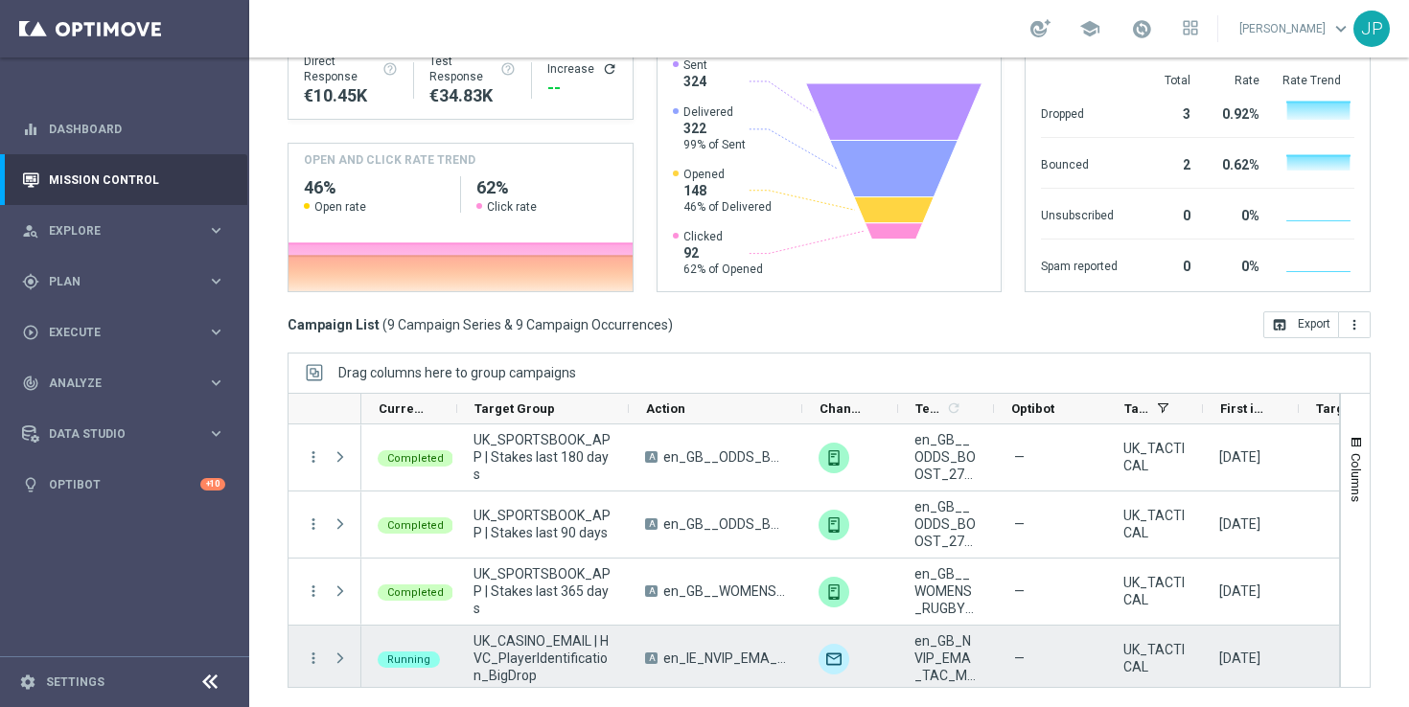
scroll to position [0, 0]
